Goal: Task Accomplishment & Management: Use online tool/utility

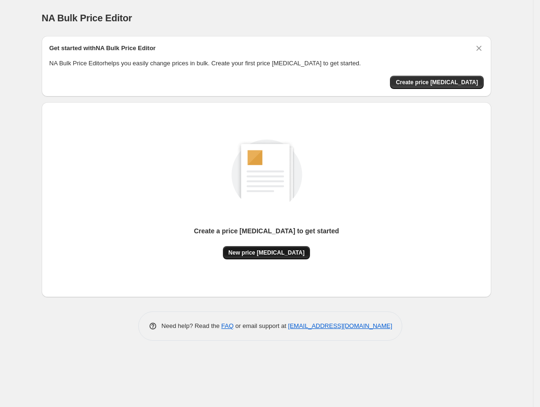
click at [275, 248] on button "New price [MEDICAL_DATA]" at bounding box center [266, 252] width 87 height 13
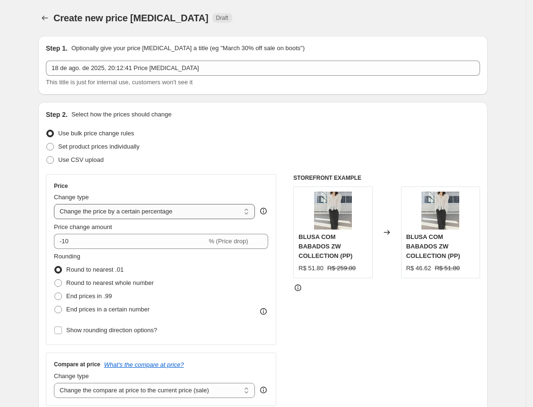
click at [149, 212] on select "Change the price to a certain amount Change the price by a certain amount Chang…" at bounding box center [154, 211] width 201 height 15
select select "pcap"
click at [57, 204] on select "Change the price to a certain amount Change the price by a certain amount Chang…" at bounding box center [154, 211] width 201 height 15
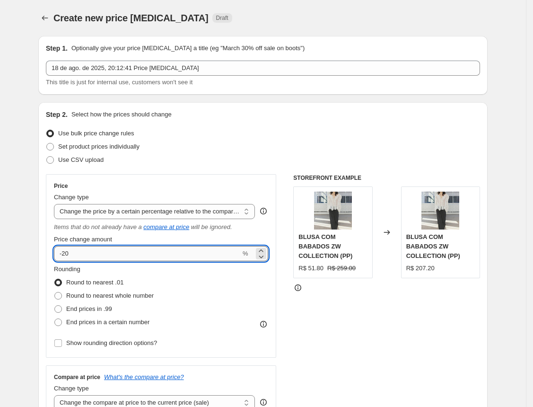
click at [129, 256] on input "-20" at bounding box center [147, 253] width 187 height 15
type input "-2"
type input "-73"
click at [352, 350] on div "STOREFRONT EXAMPLE BLUSA COM BABADOS ZW COLLECTION (PP) R$ 51.80 R$ 259.00 Chan…" at bounding box center [386, 296] width 187 height 244
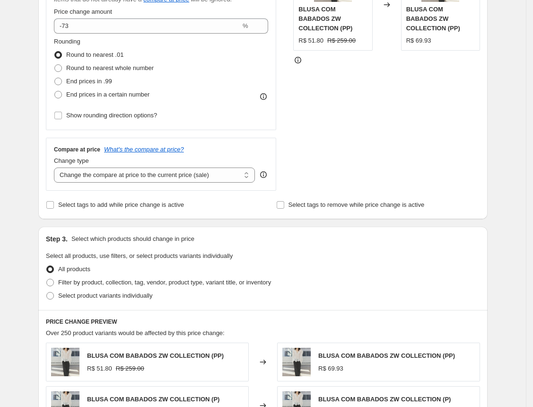
scroll to position [252, 0]
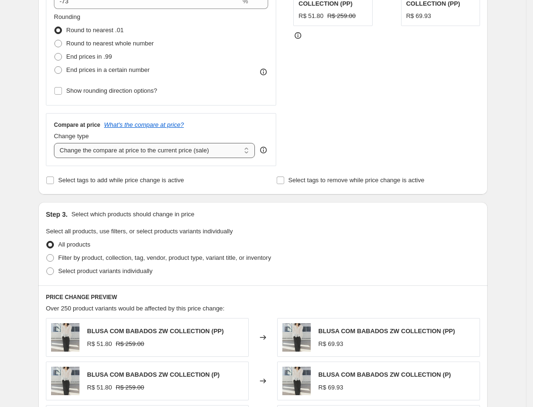
click at [191, 151] on select "Change the compare at price to the current price (sale) Change the compare at p…" at bounding box center [154, 150] width 201 height 15
select select "no_change"
click at [57, 143] on select "Change the compare at price to the current price (sale) Change the compare at p…" at bounding box center [154, 150] width 201 height 15
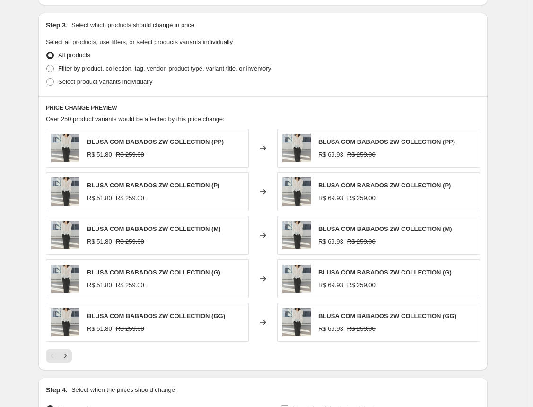
scroll to position [551, 0]
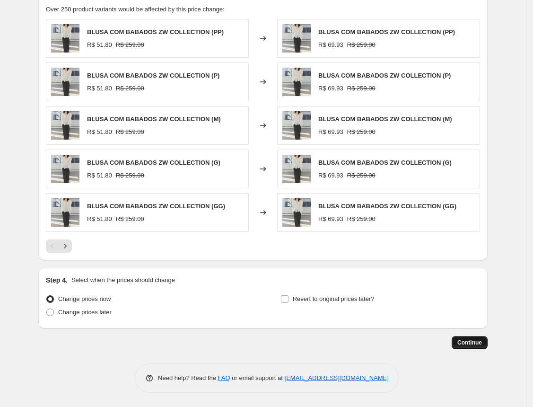
click at [470, 344] on span "Continue" at bounding box center [469, 343] width 25 height 8
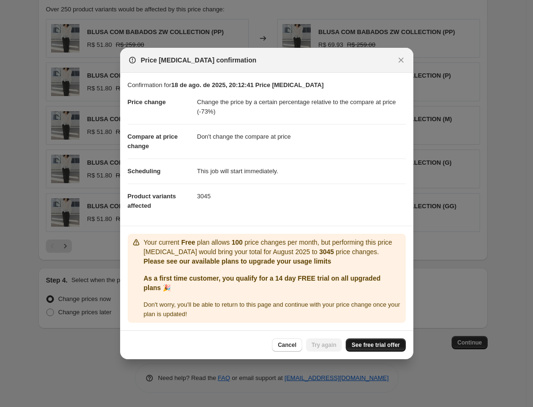
click at [382, 345] on span "See free trial offer" at bounding box center [375, 345] width 48 height 8
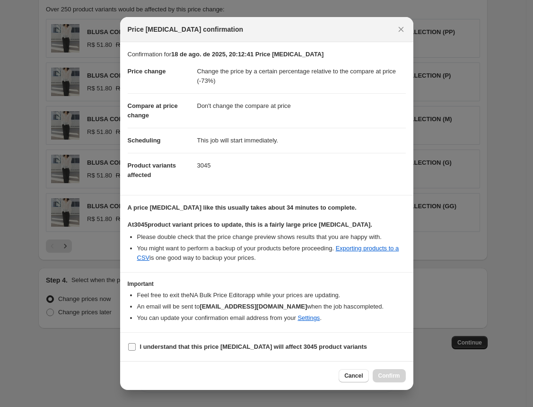
click at [287, 349] on b "I understand that this price [MEDICAL_DATA] will affect 3045 product variants" at bounding box center [253, 346] width 227 height 7
click at [136, 349] on input "I understand that this price [MEDICAL_DATA] will affect 3045 product variants" at bounding box center [132, 347] width 8 height 8
checkbox input "true"
click at [388, 375] on span "Confirm" at bounding box center [389, 376] width 22 height 8
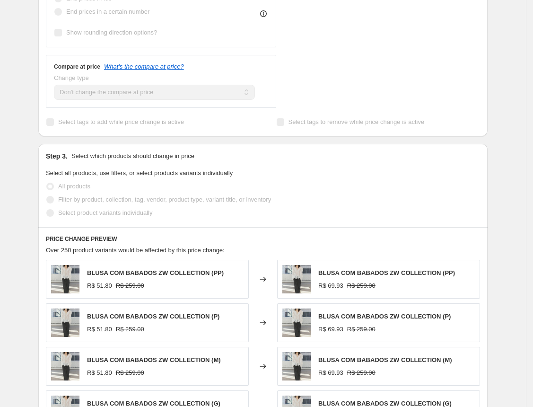
scroll to position [599, 0]
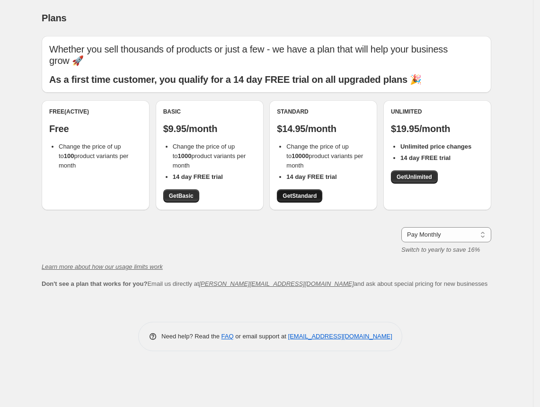
click at [304, 200] on link "Get Standard" at bounding box center [299, 195] width 45 height 13
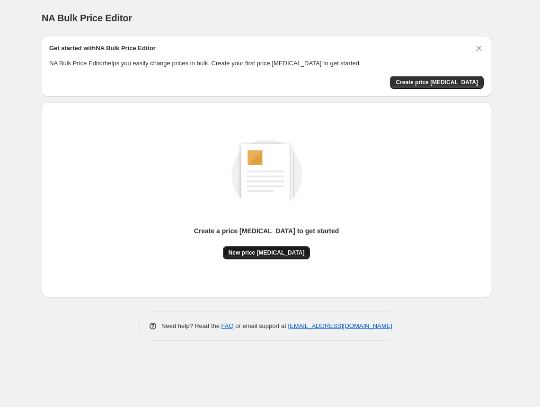
click at [269, 254] on span "New price [MEDICAL_DATA]" at bounding box center [266, 253] width 76 height 8
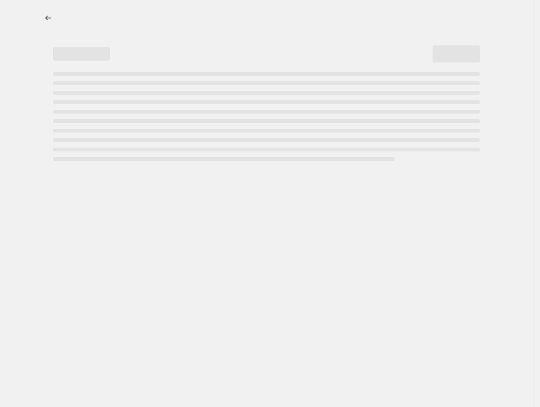
select select "percentage"
